Goal: Information Seeking & Learning: Learn about a topic

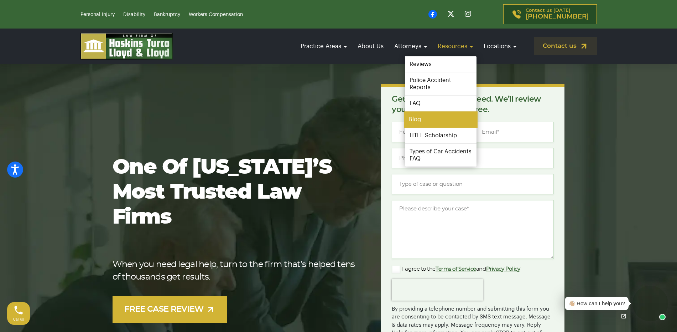
click at [426, 116] on link "Blog" at bounding box center [440, 120] width 73 height 16
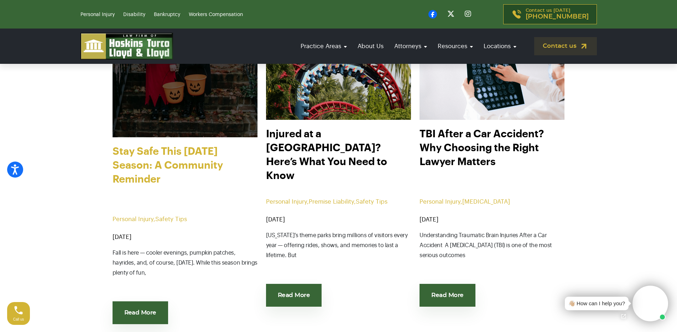
scroll to position [416, 0]
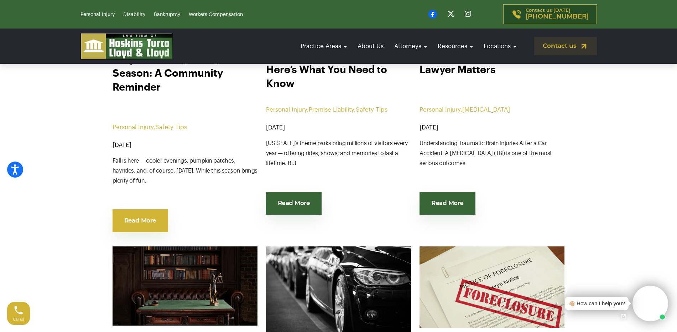
click at [153, 223] on link "Read More" at bounding box center [141, 220] width 56 height 23
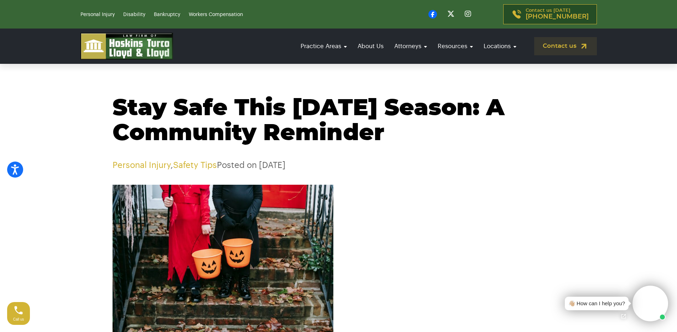
click at [423, 96] on h1 "Stay Safe This [DATE] Season: A Community Reminder" at bounding box center [339, 121] width 453 height 50
